Goal: Task Accomplishment & Management: Complete application form

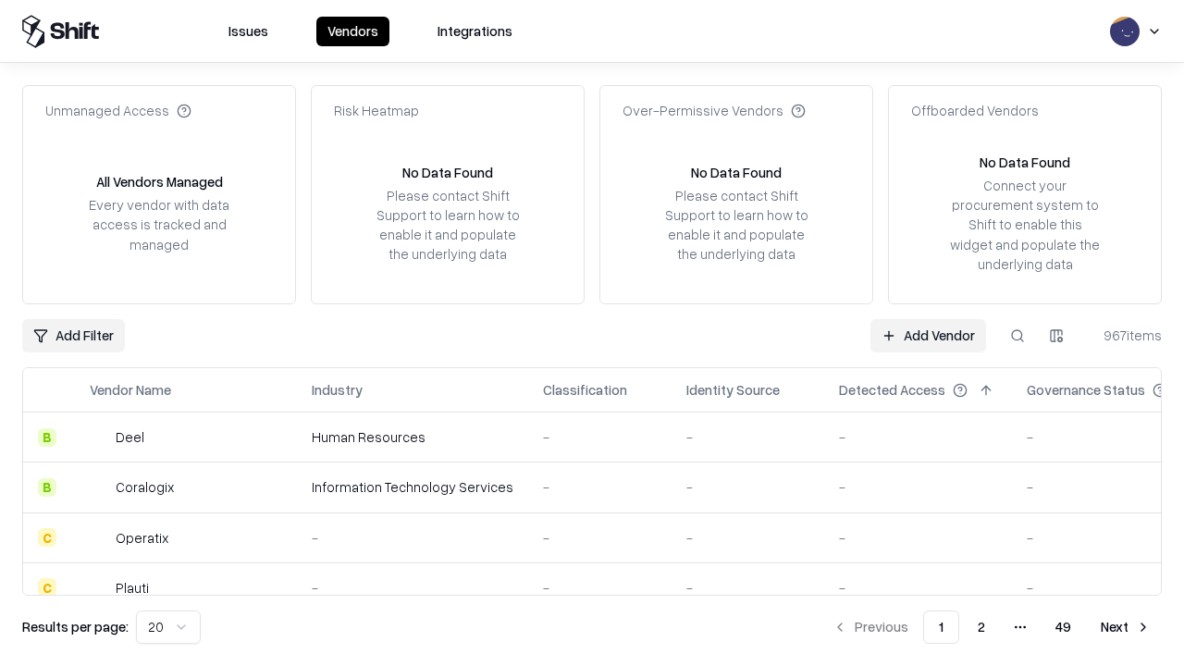
click at [928, 335] on link "Add Vendor" at bounding box center [928, 335] width 116 height 33
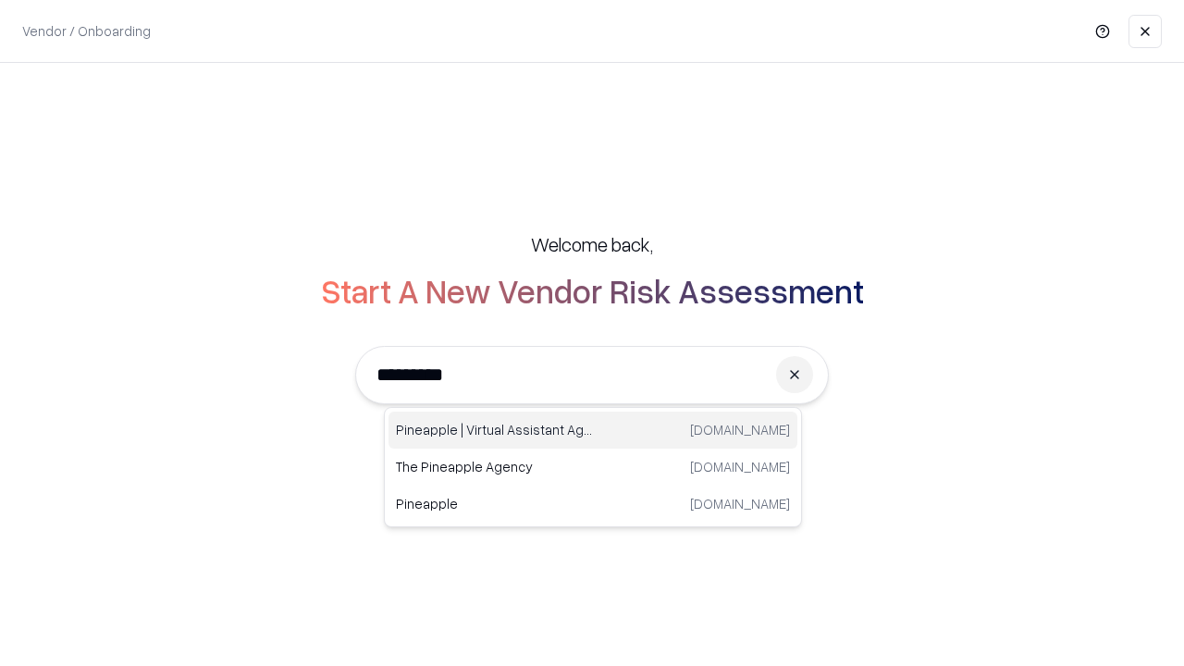
click at [593, 430] on div "Pineapple | Virtual Assistant Agency [DOMAIN_NAME]" at bounding box center [592, 430] width 409 height 37
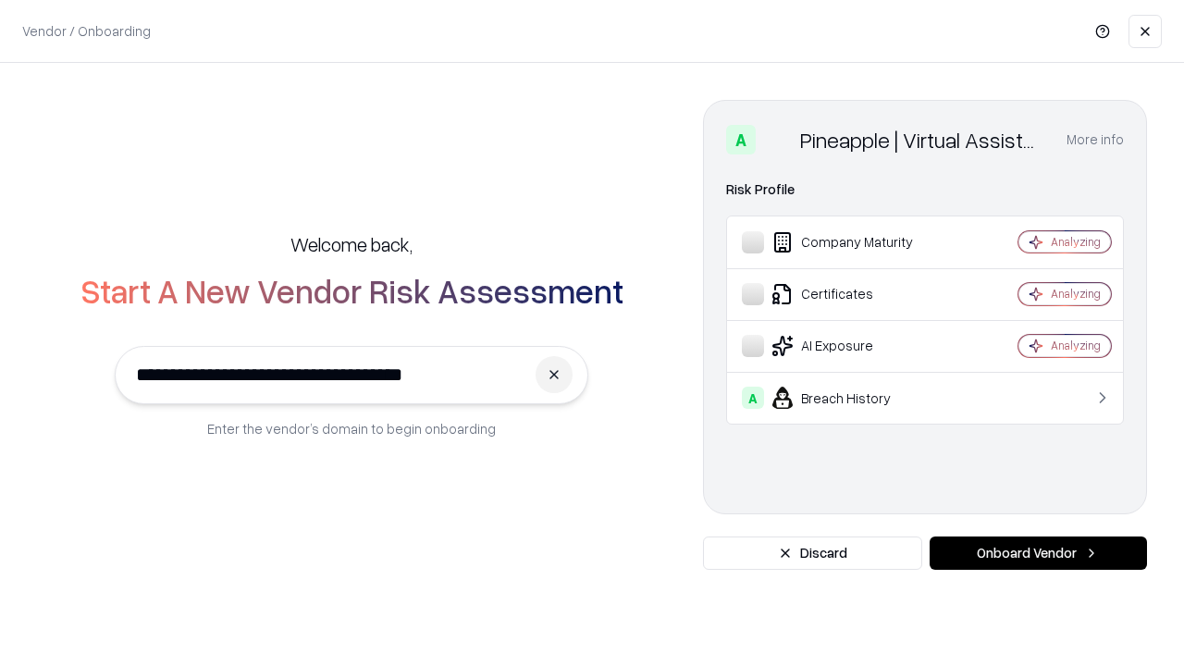
type input "**********"
click at [1038, 553] on button "Onboard Vendor" at bounding box center [1037, 552] width 217 height 33
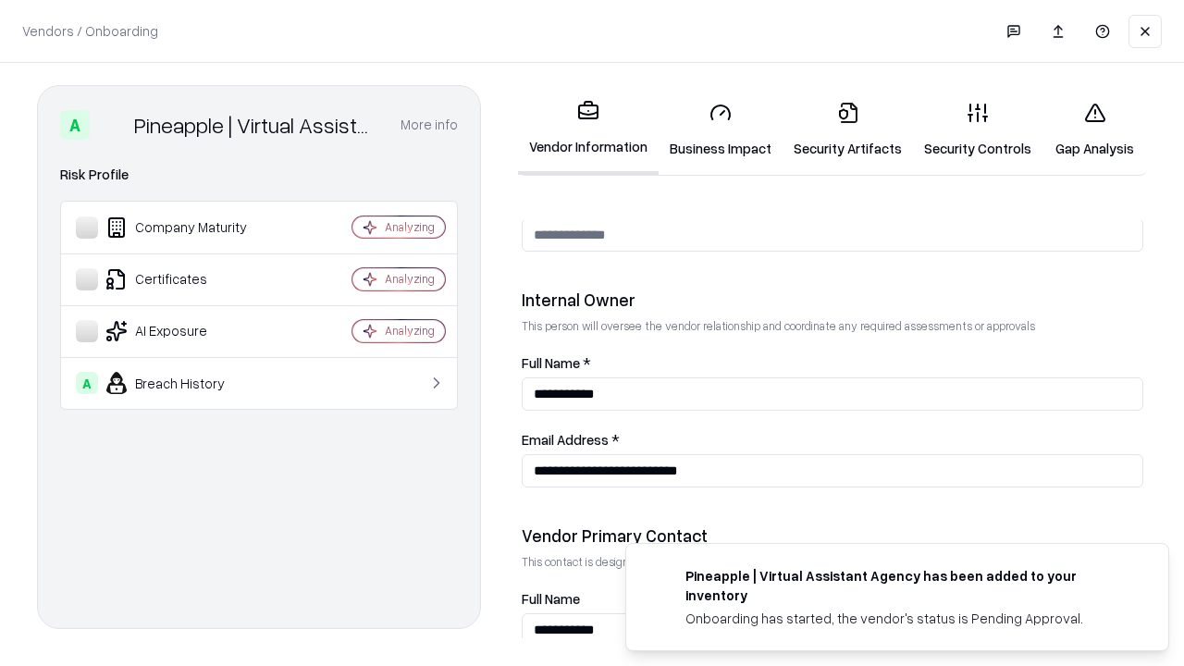
scroll to position [958, 0]
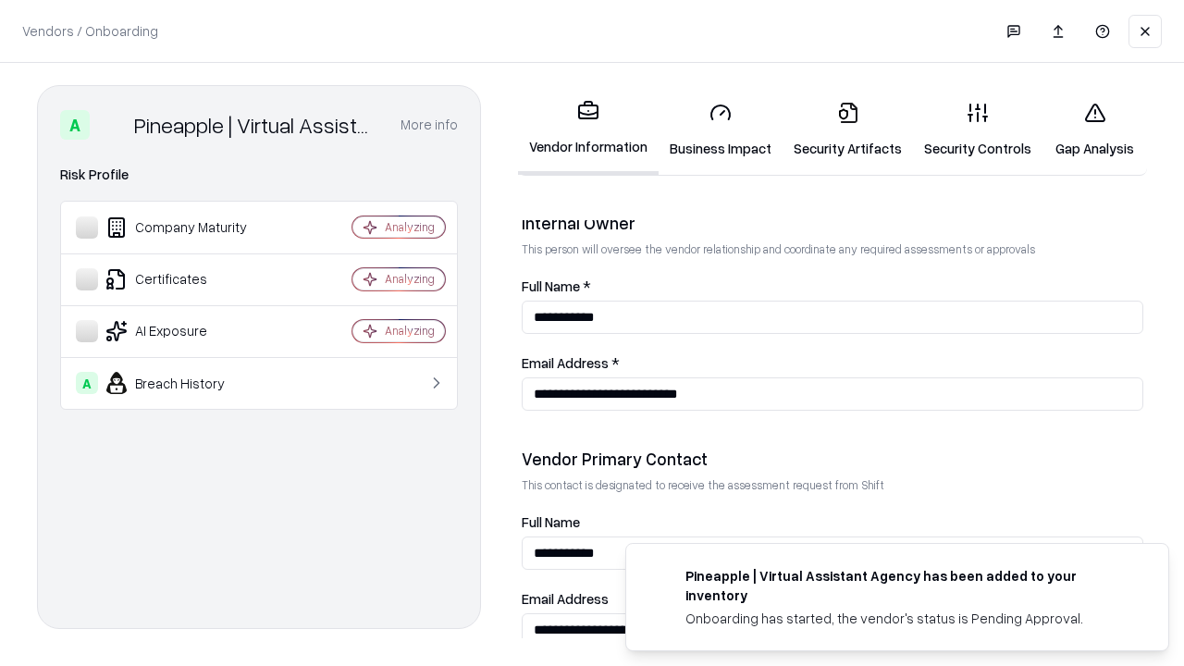
click at [720, 129] on link "Business Impact" at bounding box center [720, 130] width 124 height 86
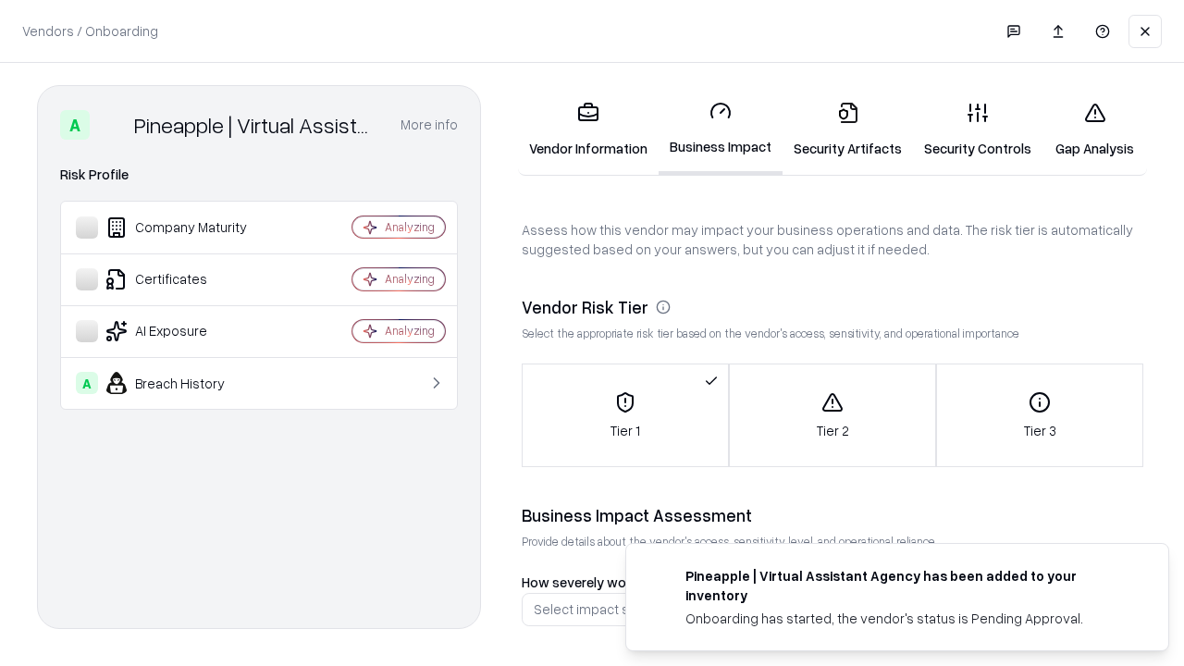
click at [847, 129] on link "Security Artifacts" at bounding box center [847, 130] width 130 height 86
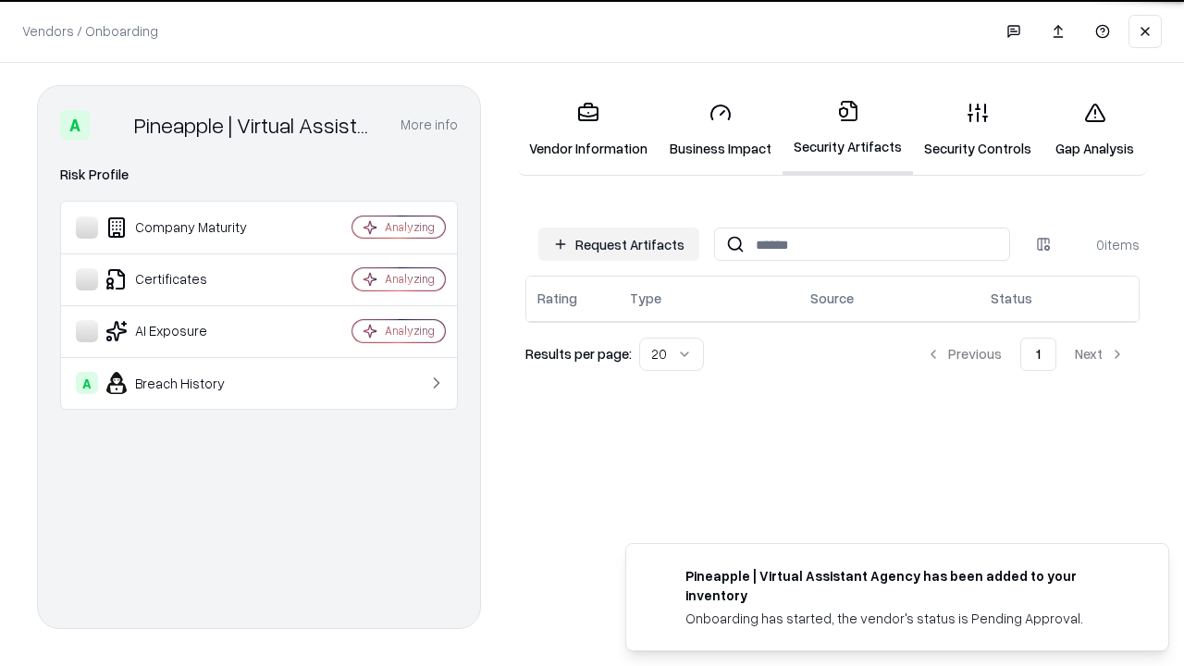
click at [619, 243] on button "Request Artifacts" at bounding box center [618, 243] width 161 height 33
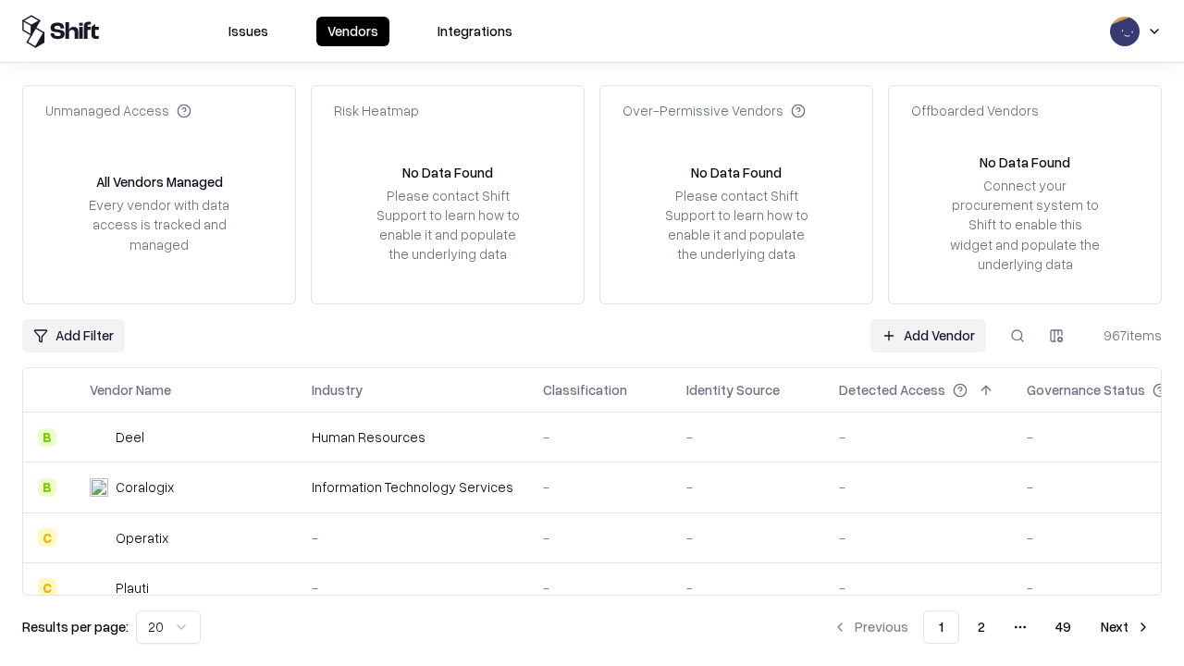
click at [928, 335] on link "Add Vendor" at bounding box center [928, 335] width 116 height 33
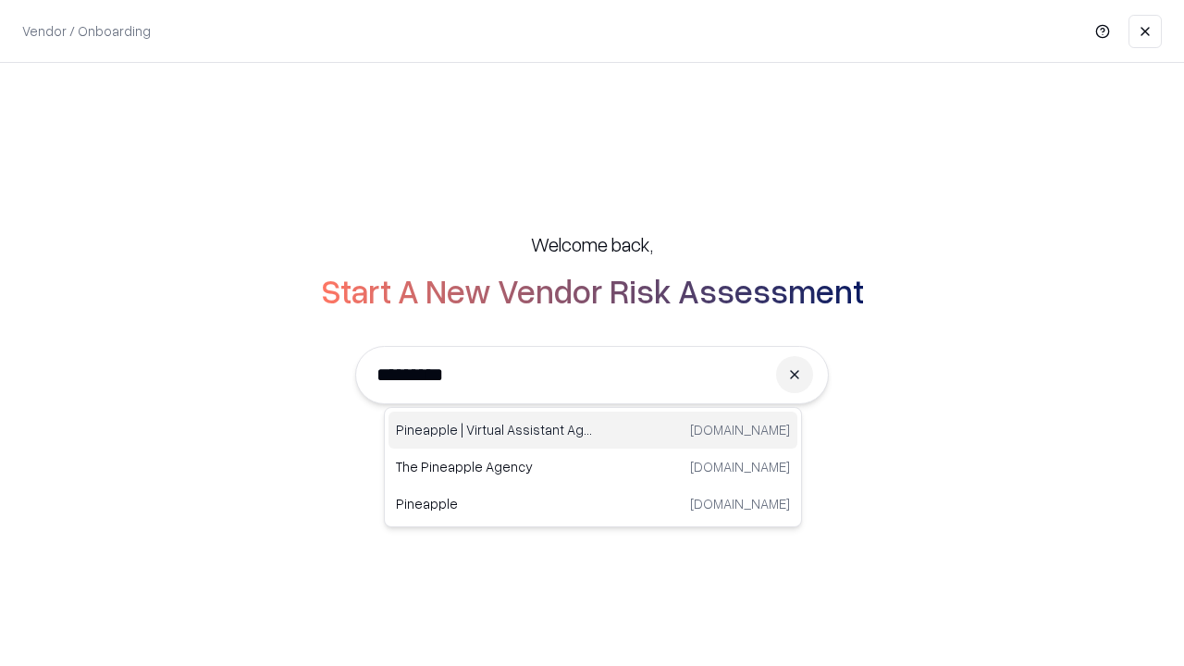
click at [593, 430] on div "Pineapple | Virtual Assistant Agency [DOMAIN_NAME]" at bounding box center [592, 430] width 409 height 37
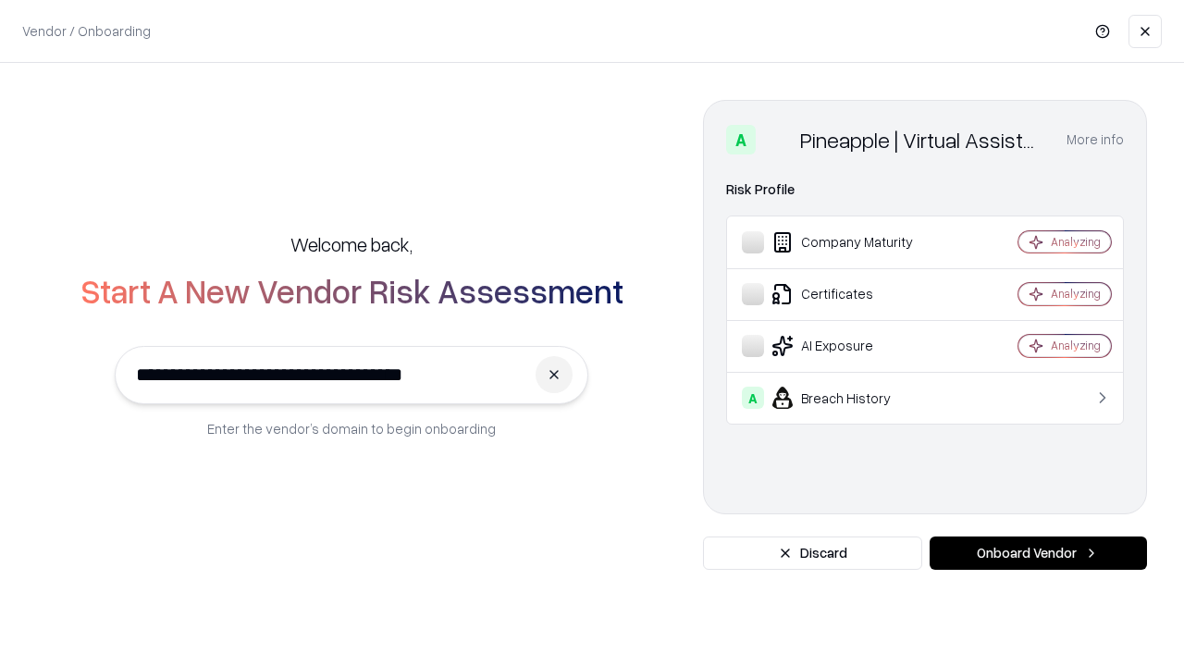
type input "**********"
click at [1038, 553] on button "Onboard Vendor" at bounding box center [1037, 552] width 217 height 33
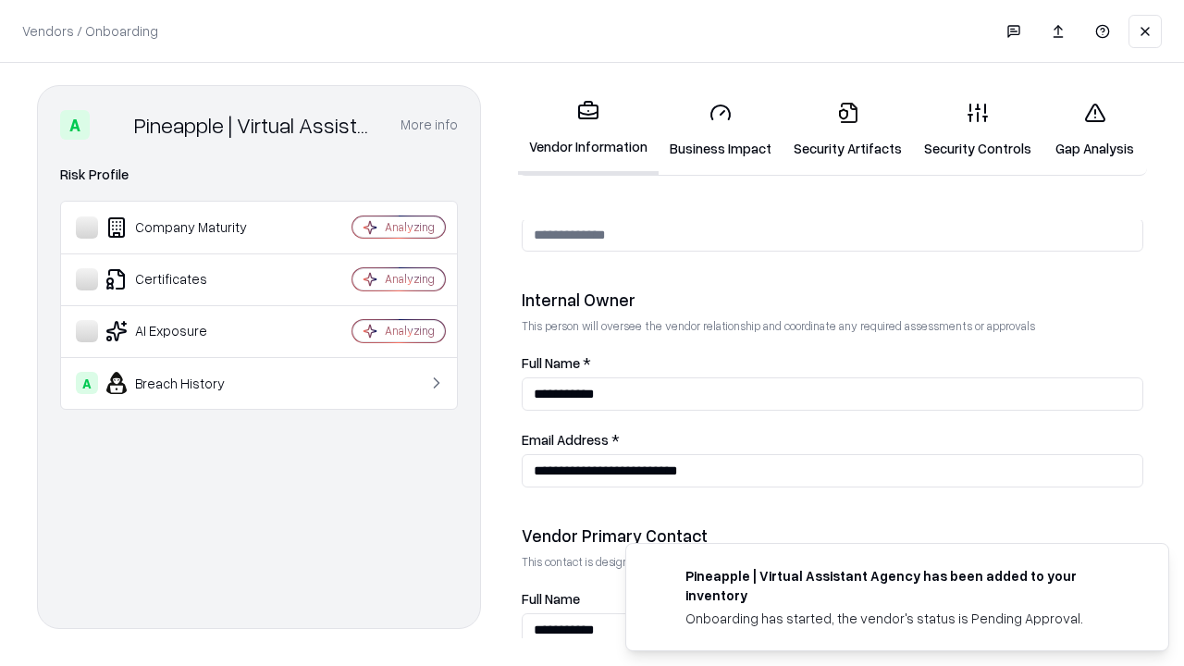
scroll to position [958, 0]
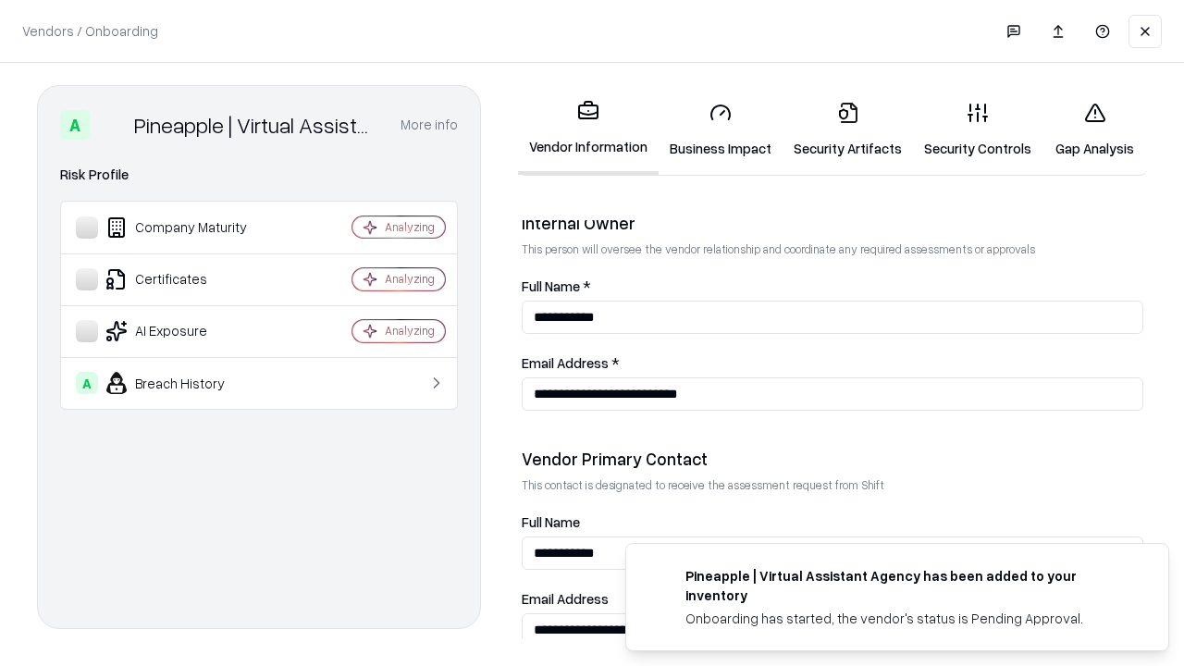
click at [1094, 129] on link "Gap Analysis" at bounding box center [1094, 130] width 104 height 86
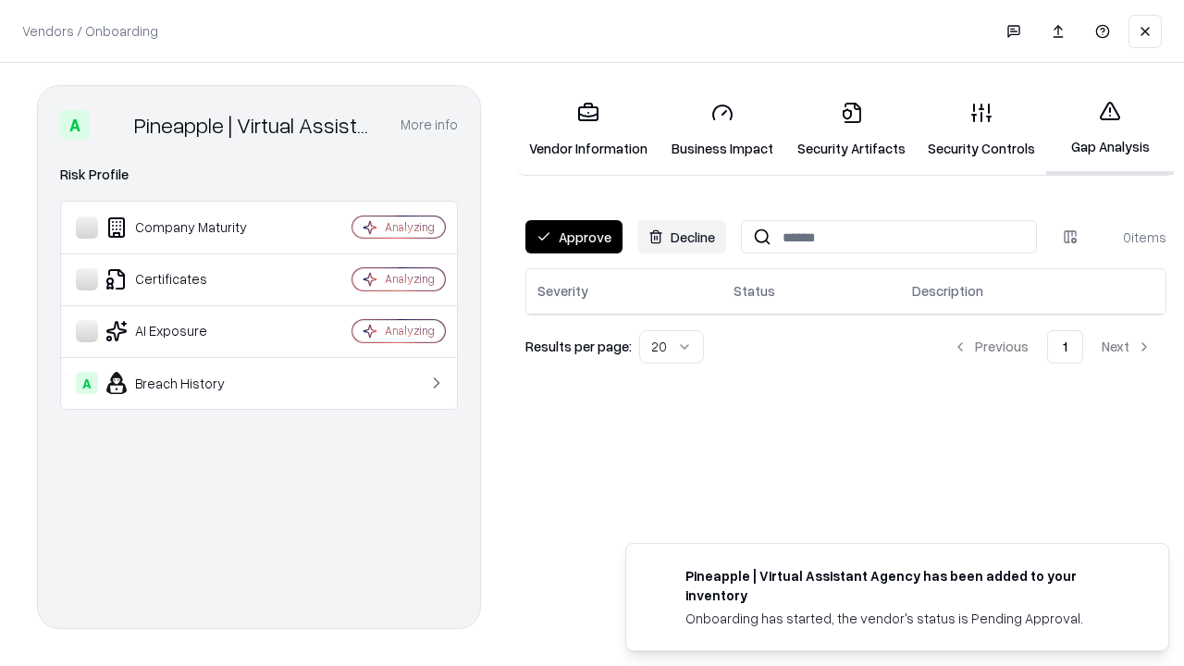
click at [573, 237] on button "Approve" at bounding box center [573, 236] width 97 height 33
